Goal: Task Accomplishment & Management: Complete application form

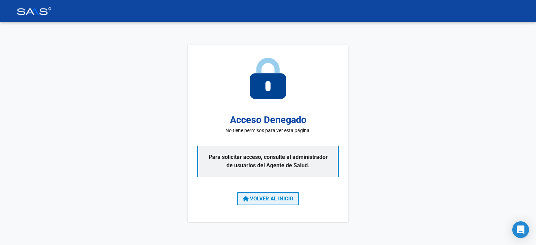
click at [294, 201] on button "VOLVER AL INICIO" at bounding box center [268, 198] width 62 height 13
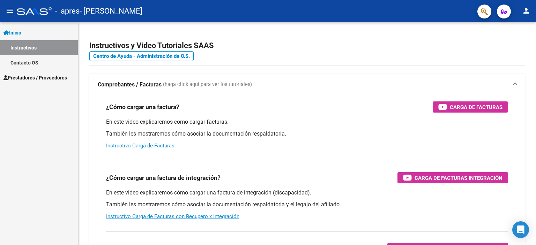
click at [22, 77] on span "Prestadores / Proveedores" at bounding box center [35, 78] width 64 height 8
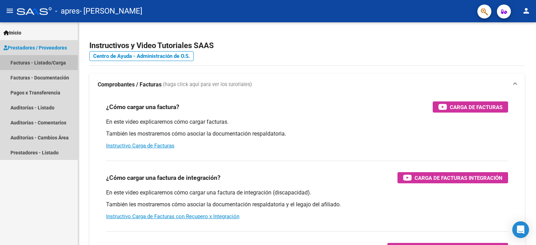
click at [49, 64] on link "Facturas - Listado/Carga" at bounding box center [39, 62] width 78 height 15
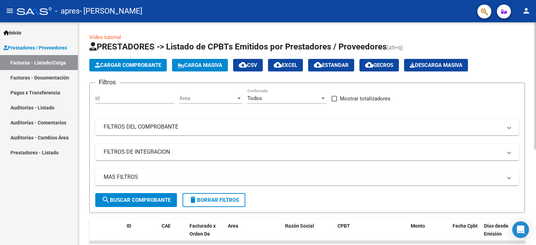
click at [136, 65] on span "Cargar Comprobante" at bounding box center [128, 65] width 66 height 6
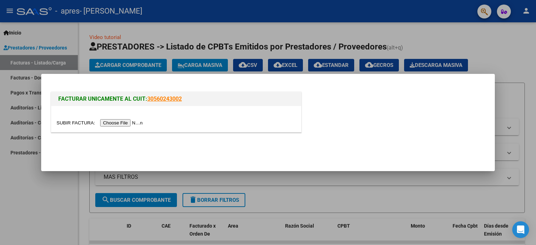
click at [117, 123] on input "file" at bounding box center [101, 122] width 88 height 7
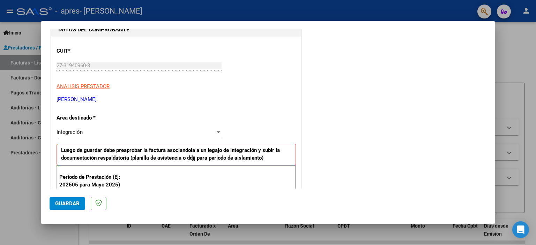
scroll to position [105, 0]
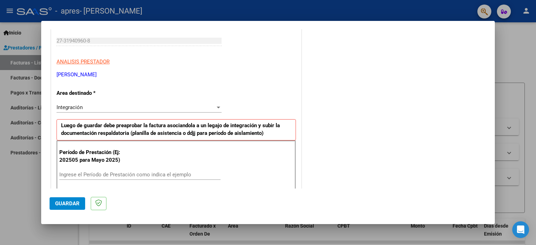
click at [92, 105] on div "Integración" at bounding box center [136, 107] width 159 height 6
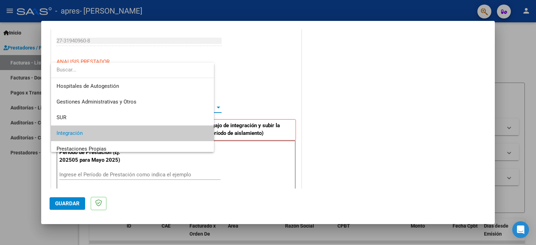
scroll to position [26, 0]
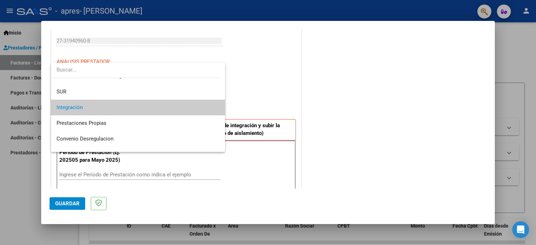
click at [92, 105] on span "Integración" at bounding box center [138, 108] width 163 height 16
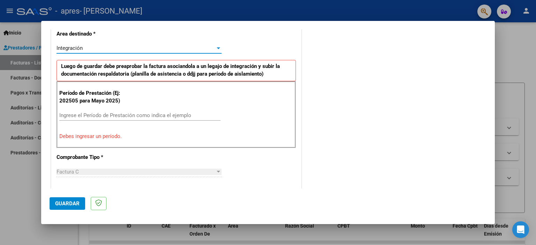
scroll to position [175, 0]
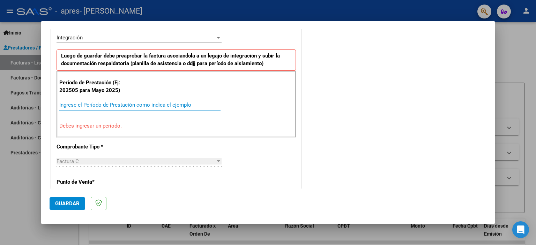
click at [94, 107] on input "Ingrese el Período de Prestación como indica el ejemplo" at bounding box center [139, 105] width 161 height 6
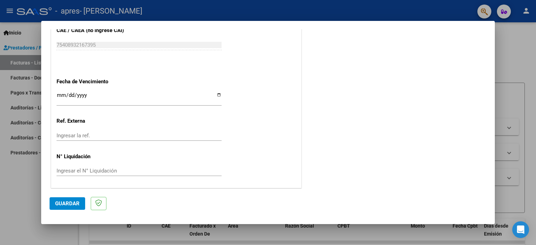
scroll to position [454, 0]
type input "202509"
click at [64, 203] on span "Guardar" at bounding box center [67, 204] width 24 height 6
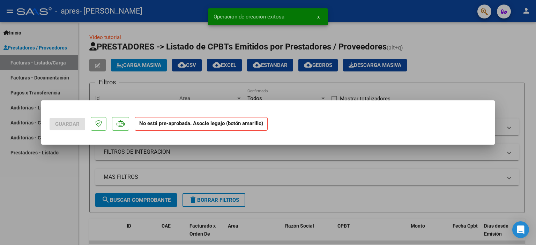
scroll to position [0, 0]
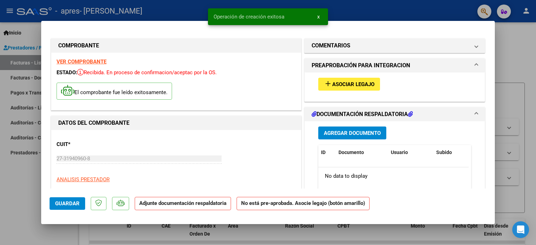
click at [339, 86] on span "Asociar Legajo" at bounding box center [353, 84] width 42 height 6
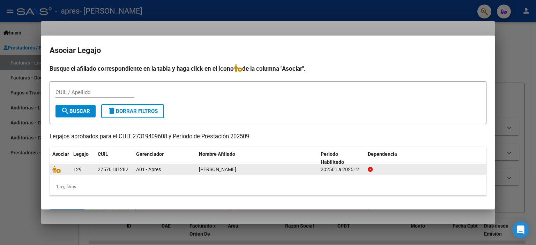
click at [231, 170] on span "[PERSON_NAME]" at bounding box center [217, 170] width 37 height 6
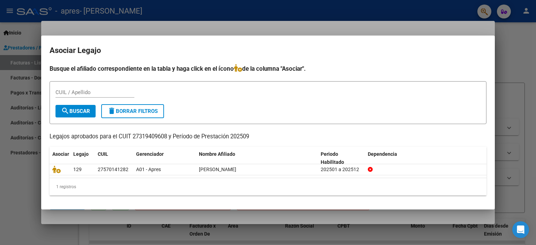
click at [102, 94] on input "CUIL / Apellido" at bounding box center [94, 92] width 79 height 6
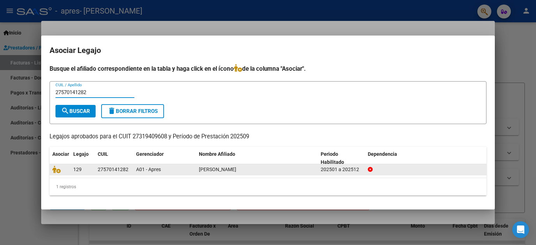
type input "27570141282"
click at [141, 172] on span "A01 - Apres" at bounding box center [148, 170] width 25 height 6
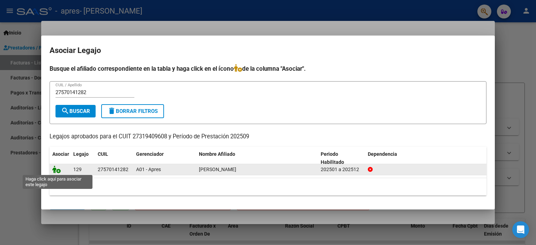
click at [58, 171] on icon at bounding box center [56, 170] width 8 height 8
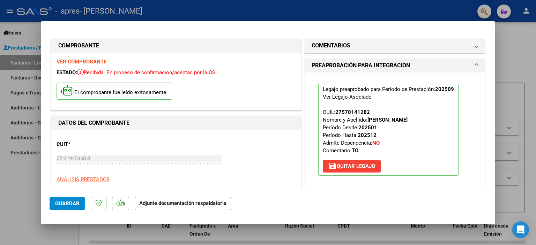
click at [184, 207] on p "Adjunte documentación respaldatoria" at bounding box center [183, 204] width 96 height 14
click at [74, 203] on span "Guardar" at bounding box center [67, 204] width 24 height 6
click at [160, 207] on p "Adjunte documentación respaldatoria" at bounding box center [183, 204] width 96 height 14
click at [66, 205] on span "Guardar" at bounding box center [67, 204] width 24 height 6
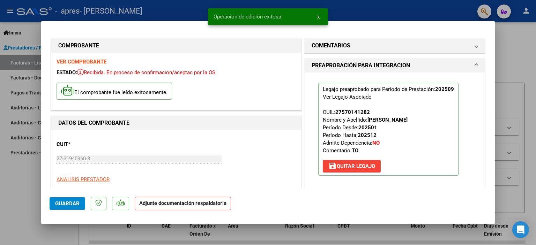
click at [515, 55] on div at bounding box center [268, 122] width 536 height 245
type input "$ 0,00"
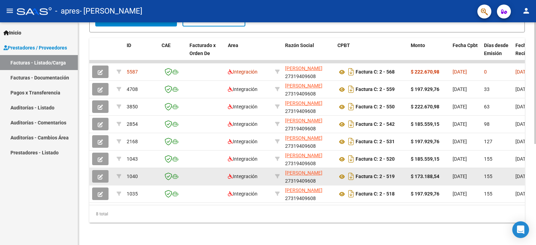
scroll to position [150, 0]
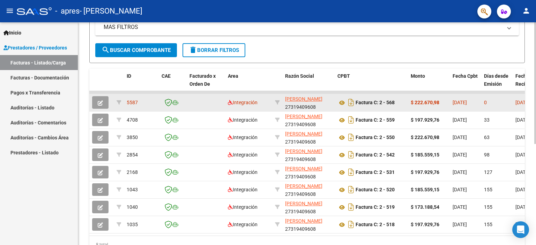
click at [98, 102] on button "button" at bounding box center [100, 102] width 16 height 13
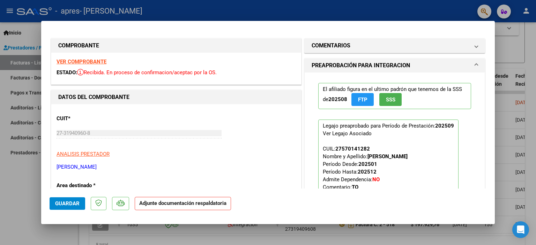
click at [175, 209] on p "Adjunte documentación respaldatoria" at bounding box center [183, 204] width 96 height 14
click at [173, 205] on strong "Adjunte documentación respaldatoria" at bounding box center [182, 203] width 87 height 6
click at [452, 8] on div at bounding box center [268, 122] width 536 height 245
type input "$ 0,00"
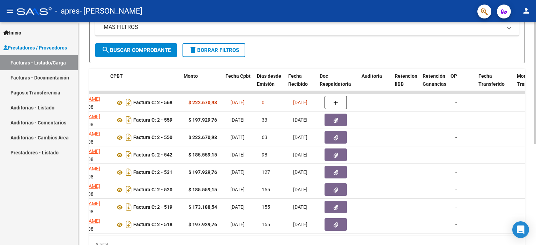
scroll to position [0, 227]
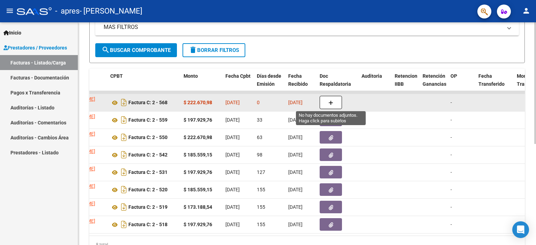
click at [335, 97] on button "button" at bounding box center [331, 102] width 22 height 13
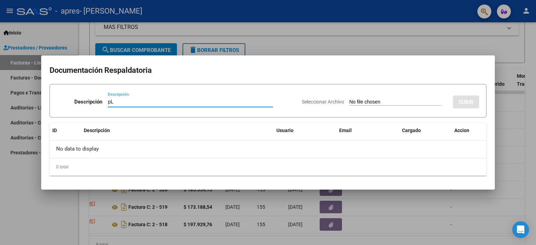
type input "p"
type input "Planilla de asistencia septiembre"
click at [417, 97] on div "Seleccionar Archivo SUBIR" at bounding box center [390, 100] width 177 height 21
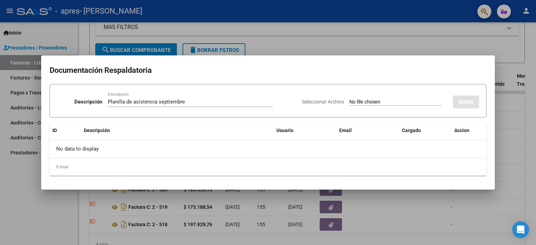
click at [448, 103] on div "Seleccionar Archivo SUBIR" at bounding box center [390, 100] width 177 height 21
click at [140, 167] on div "0 total" at bounding box center [268, 166] width 437 height 17
click at [365, 102] on input "Seleccionar Archivo" at bounding box center [395, 102] width 92 height 7
type input "C:\fakepath\Planilla de asistencia septiembre [PERSON_NAME].zip"
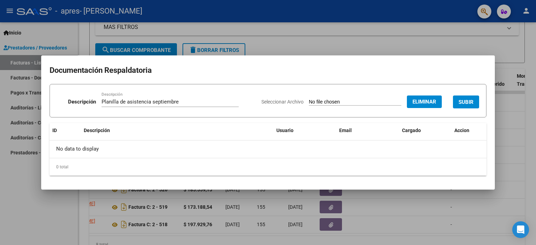
click at [471, 105] on span "SUBIR" at bounding box center [466, 102] width 15 height 6
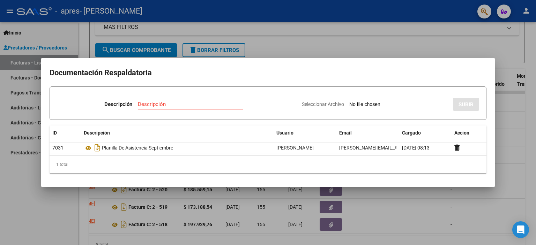
click at [517, 136] on div at bounding box center [268, 122] width 536 height 245
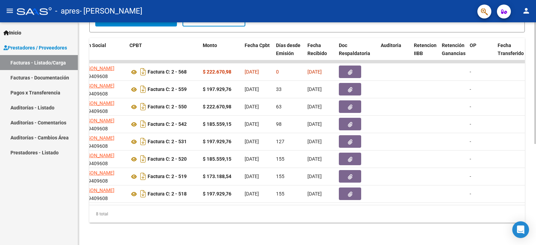
scroll to position [0, 226]
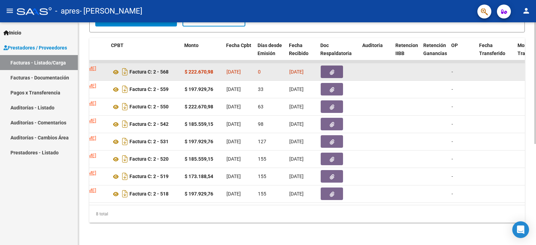
click at [338, 66] on button "button" at bounding box center [332, 72] width 22 height 13
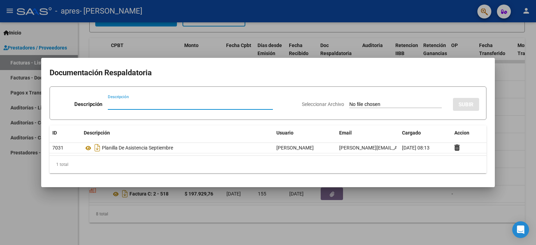
click at [531, 121] on div at bounding box center [268, 122] width 536 height 245
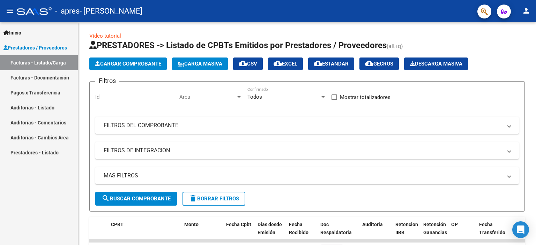
scroll to position [0, 0]
